Goal: Information Seeking & Learning: Understand process/instructions

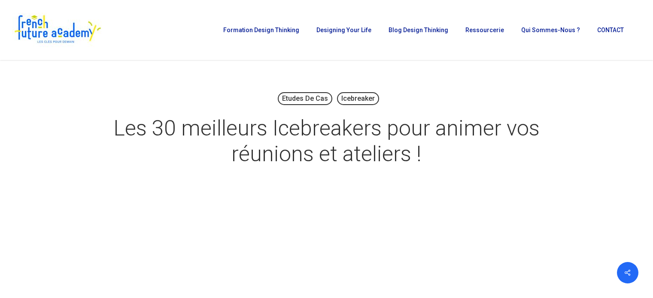
scroll to position [479, 0]
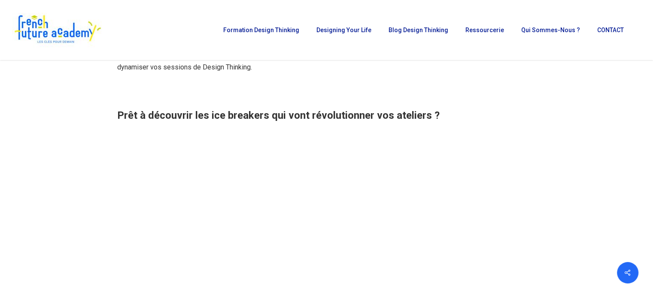
drag, startPoint x: 159, startPoint y: 50, endPoint x: 4, endPoint y: 51, distance: 154.9
drag, startPoint x: 30, startPoint y: 94, endPoint x: 46, endPoint y: 97, distance: 16.2
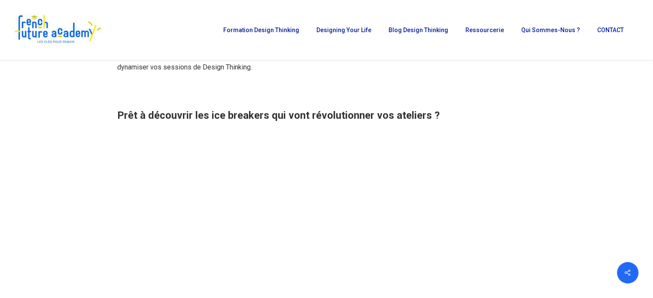
drag, startPoint x: 167, startPoint y: 113, endPoint x: 69, endPoint y: 111, distance: 97.9
